Goal: Transaction & Acquisition: Download file/media

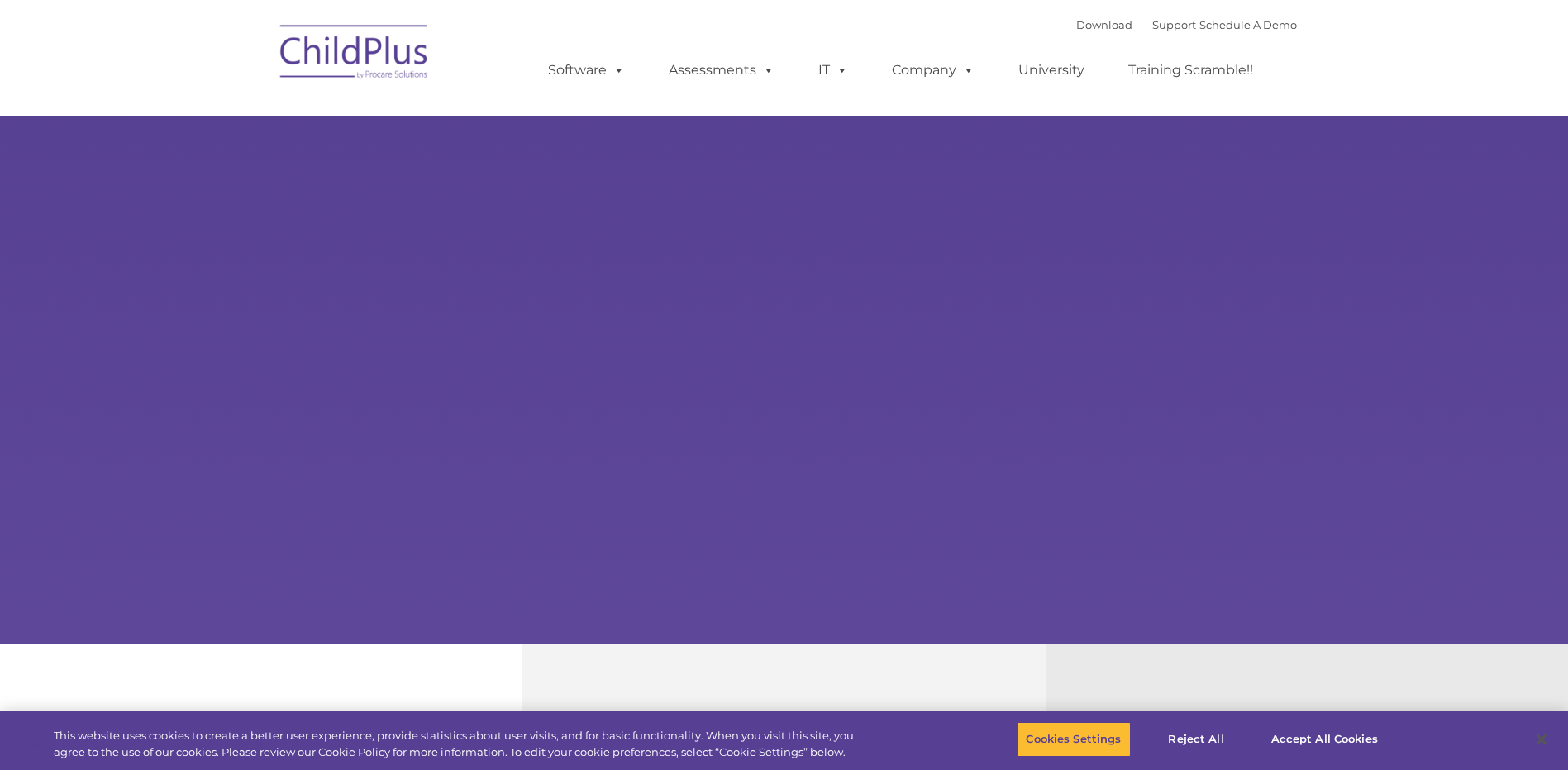
select select "MEDIUM"
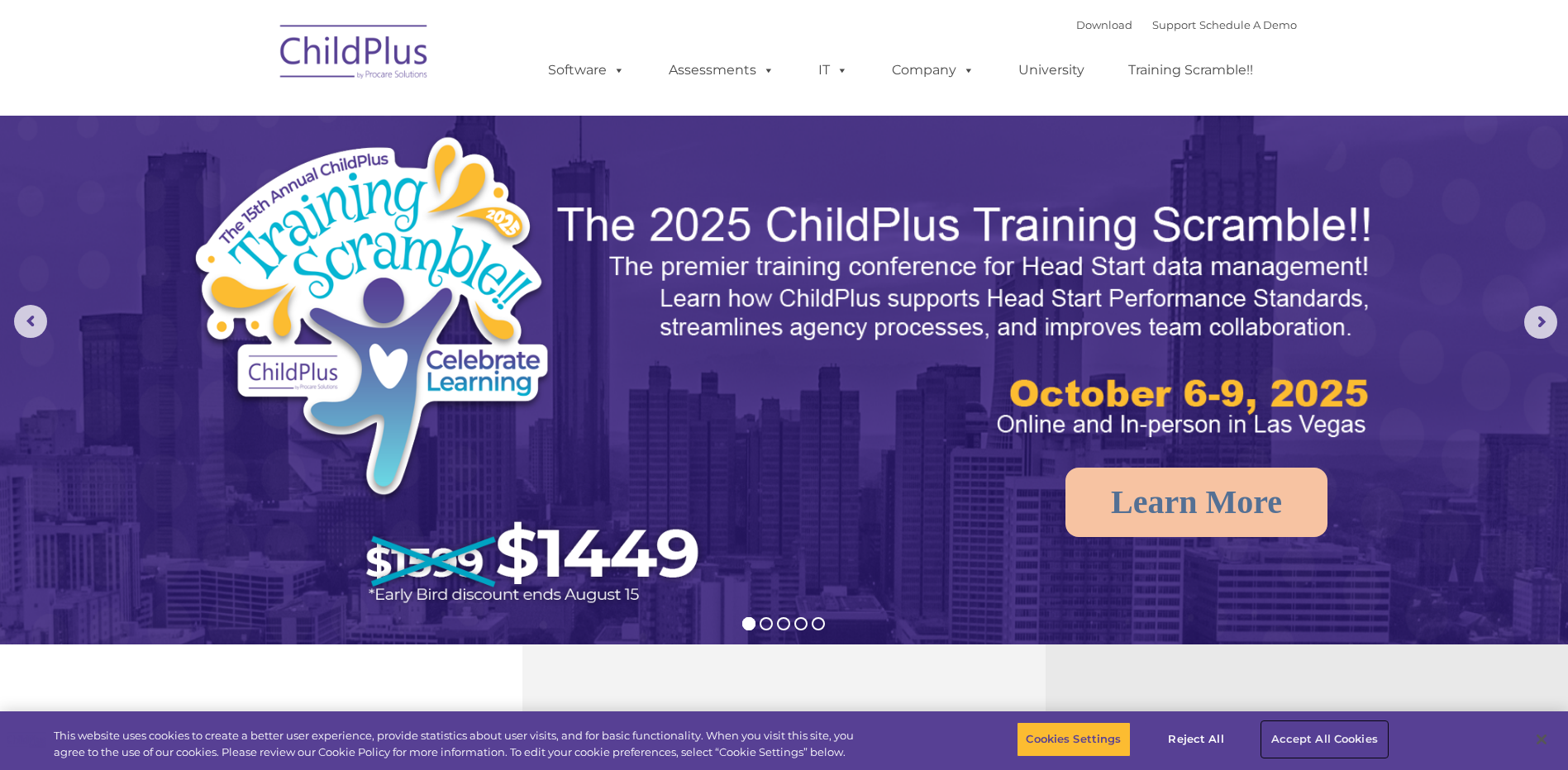
click at [1314, 736] on button "Accept All Cookies" at bounding box center [1324, 739] width 125 height 35
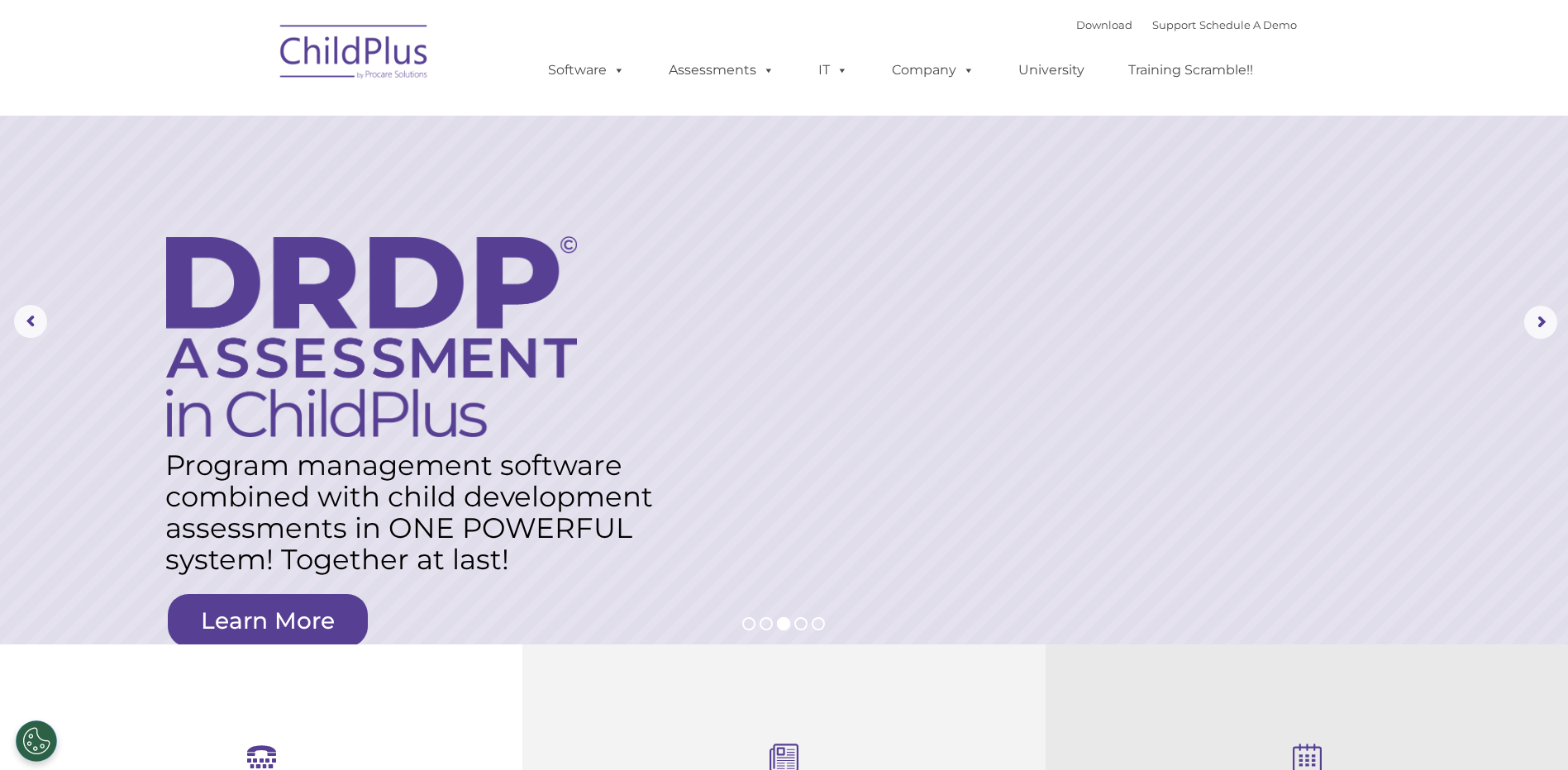
click at [336, 48] on img at bounding box center [355, 54] width 166 height 83
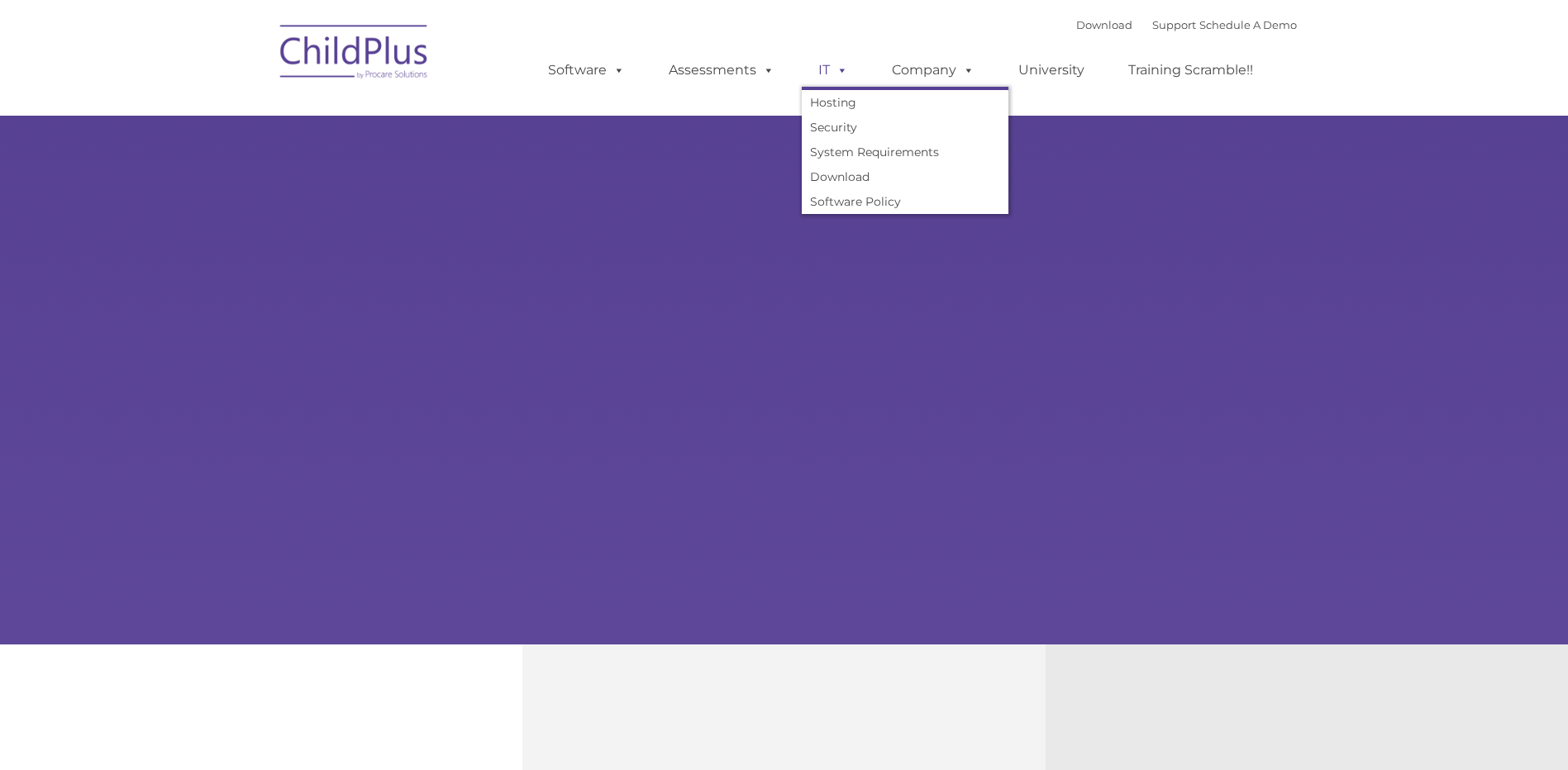
type input ""
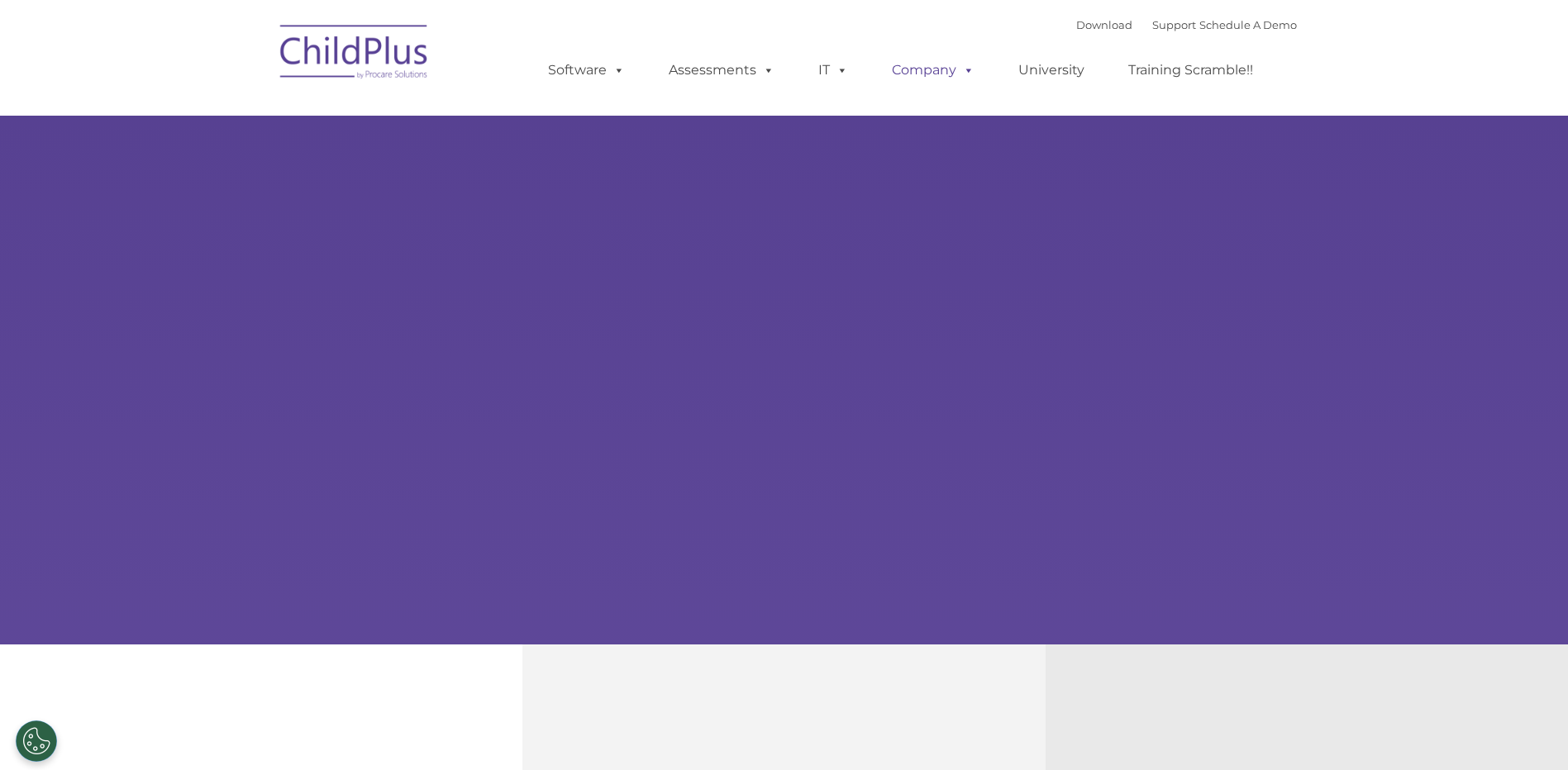
select select "MEDIUM"
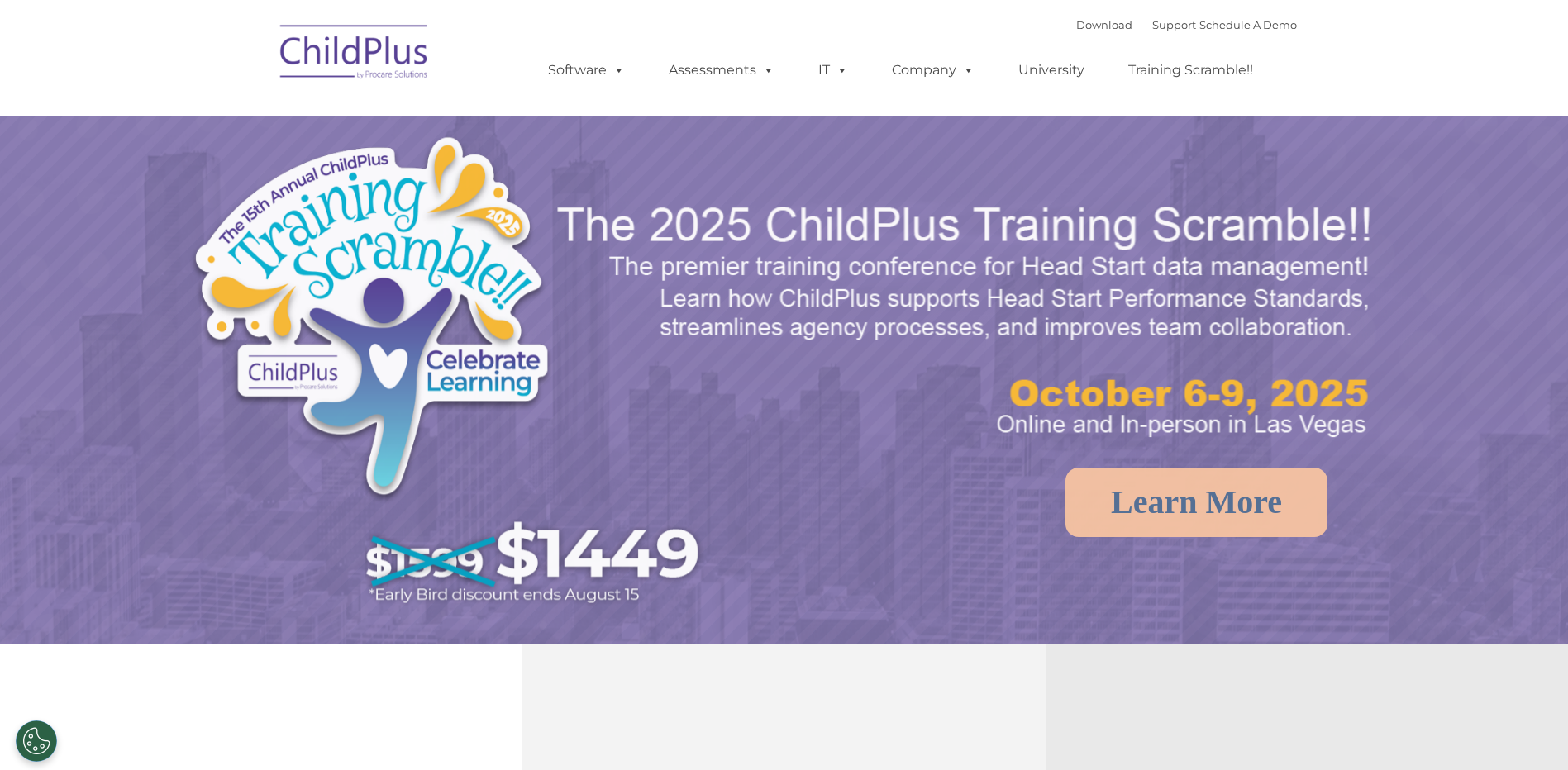
select select "MEDIUM"
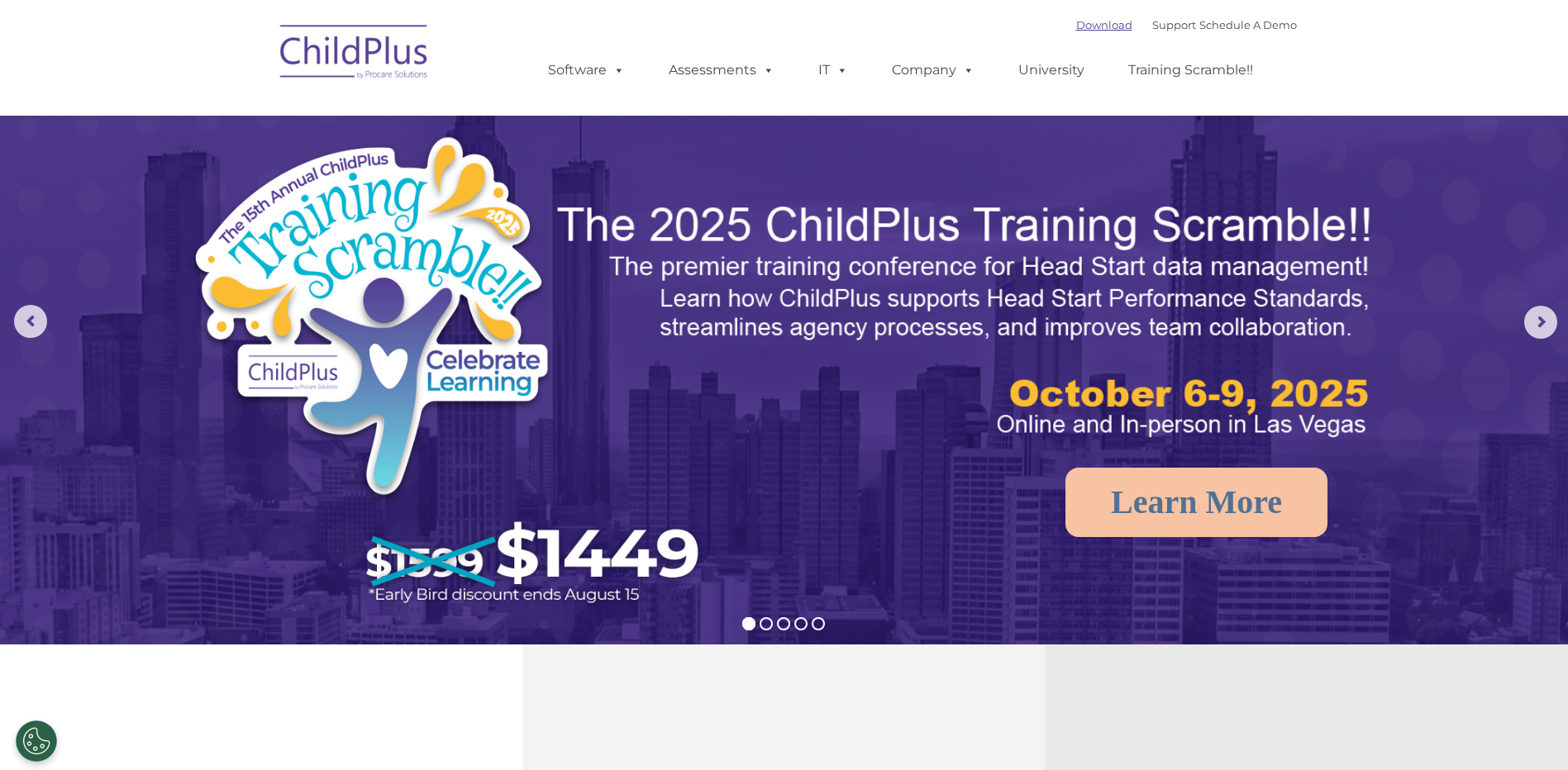
click at [1089, 26] on link "Download" at bounding box center [1105, 24] width 56 height 13
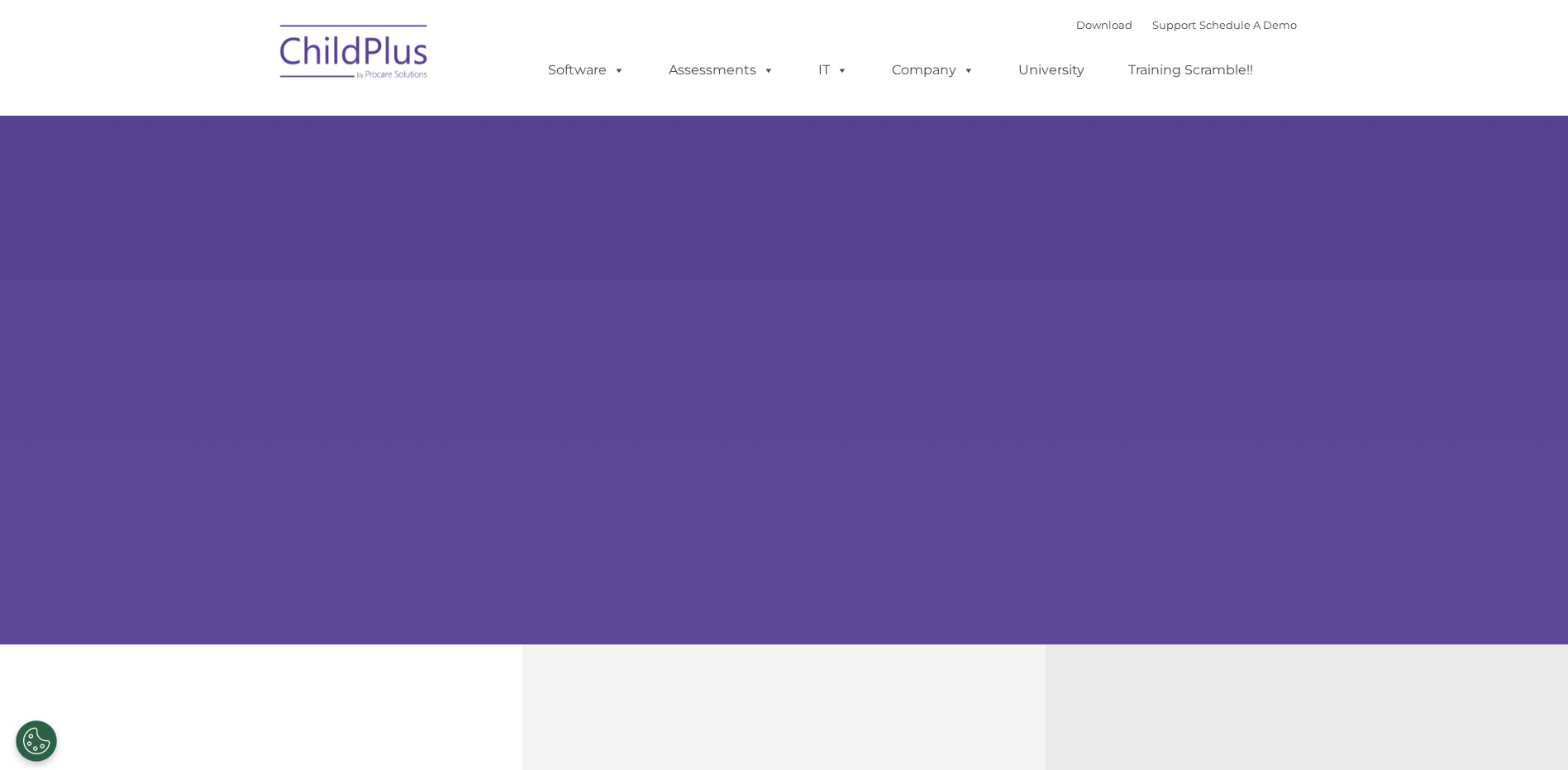
select select "MEDIUM"
